Goal: Task Accomplishment & Management: Manage account settings

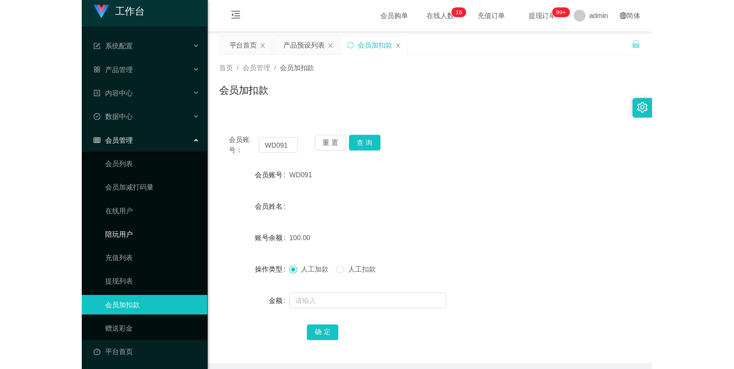
scroll to position [6, 0]
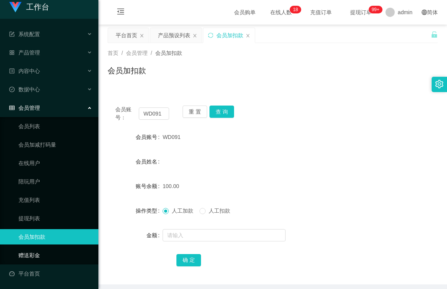
click at [34, 256] on link "赠送彩金" at bounding box center [55, 255] width 74 height 15
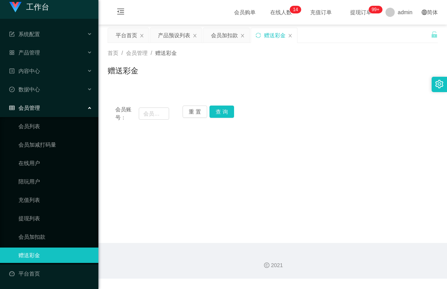
click at [348, 12] on span "提现订单 99+" at bounding box center [360, 12] width 29 height 5
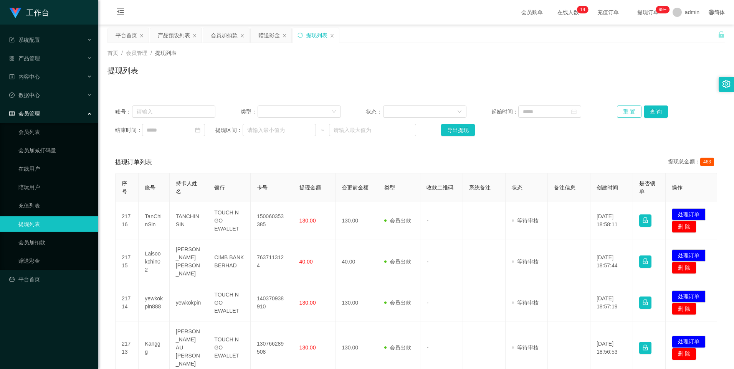
click at [446, 112] on button "重 置" at bounding box center [629, 112] width 25 height 12
click at [446, 108] on button "重 置" at bounding box center [629, 112] width 25 height 12
click at [160, 109] on input "text" at bounding box center [173, 112] width 83 height 12
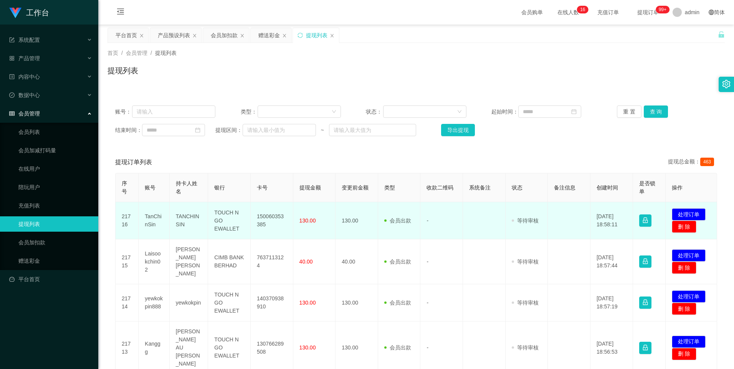
click at [154, 217] on td "TanChinSin" at bounding box center [154, 220] width 31 height 37
copy td "TanChinSin"
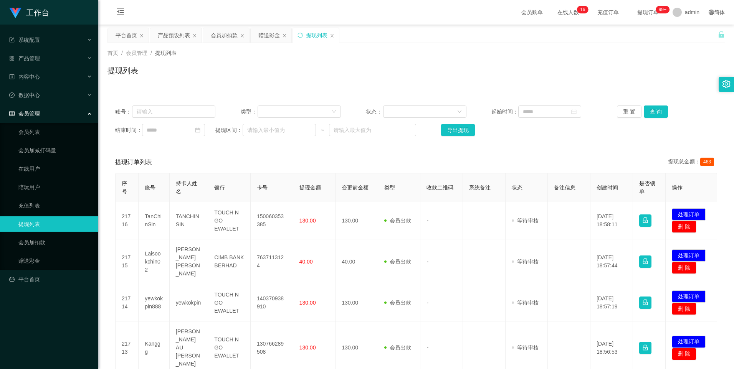
click at [178, 104] on div "账号： 类型： 状态： 起始时间： 重 置 查 询 结束时间： 提现区间： ~ 导出提现" at bounding box center [416, 121] width 617 height 46
click at [175, 108] on input "text" at bounding box center [173, 112] width 83 height 12
paste input "TanChinSin"
type input "TanChinSin"
click at [446, 112] on button "查 询" at bounding box center [656, 112] width 25 height 12
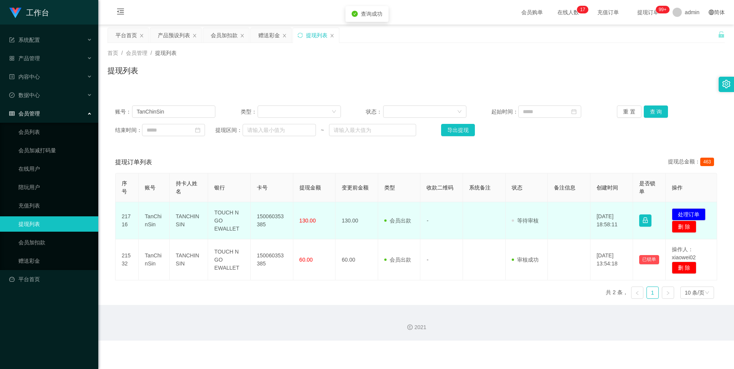
click at [185, 217] on td "TANCHINSIN" at bounding box center [189, 220] width 39 height 37
drag, startPoint x: 185, startPoint y: 217, endPoint x: 232, endPoint y: 217, distance: 46.8
click at [232, 217] on td "TOUCH N GO EWALLET" at bounding box center [229, 220] width 43 height 37
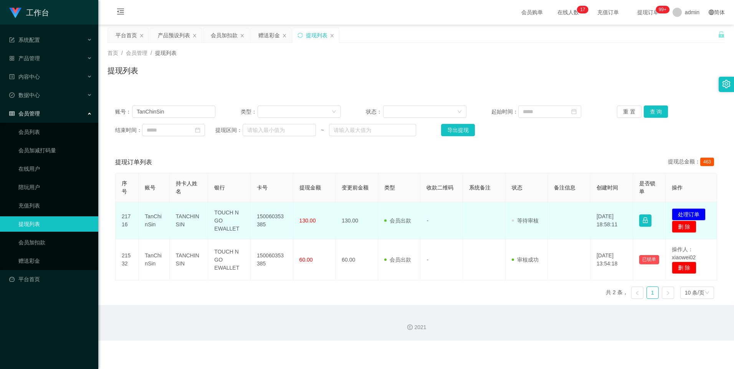
click at [275, 220] on td "150060353385" at bounding box center [272, 220] width 43 height 37
click at [446, 207] on td "发起代付 处理订单 删 除" at bounding box center [691, 220] width 51 height 37
click at [446, 219] on button "处理订单" at bounding box center [689, 214] width 34 height 12
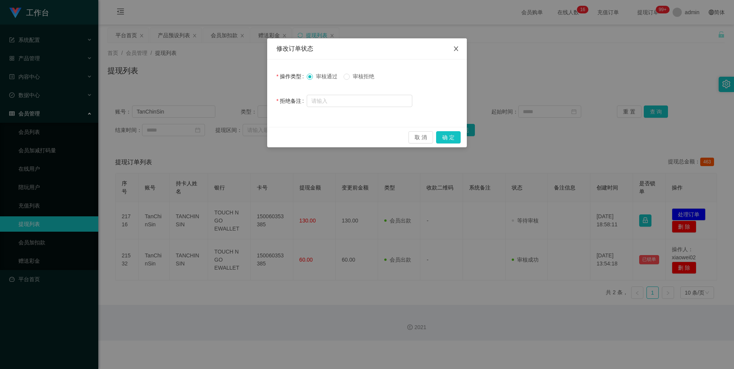
click at [446, 51] on icon "图标: close" at bounding box center [456, 48] width 4 height 5
